Goal: Task Accomplishment & Management: Complete application form

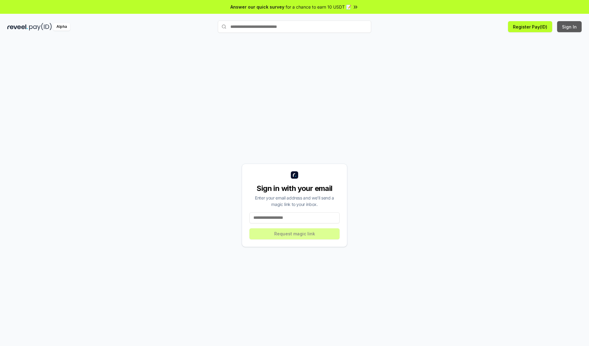
click at [570, 27] on button "Sign In" at bounding box center [569, 26] width 25 height 11
type input "**********"
click at [294, 234] on button "Request magic link" at bounding box center [294, 234] width 90 height 11
